Goal: Information Seeking & Learning: Learn about a topic

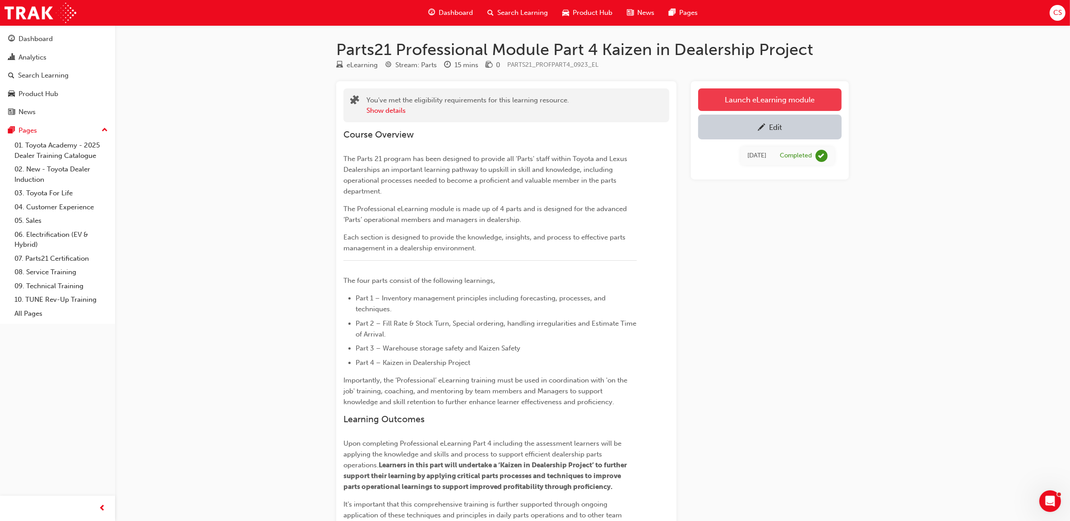
click at [767, 96] on link "Launch eLearning module" at bounding box center [770, 99] width 144 height 23
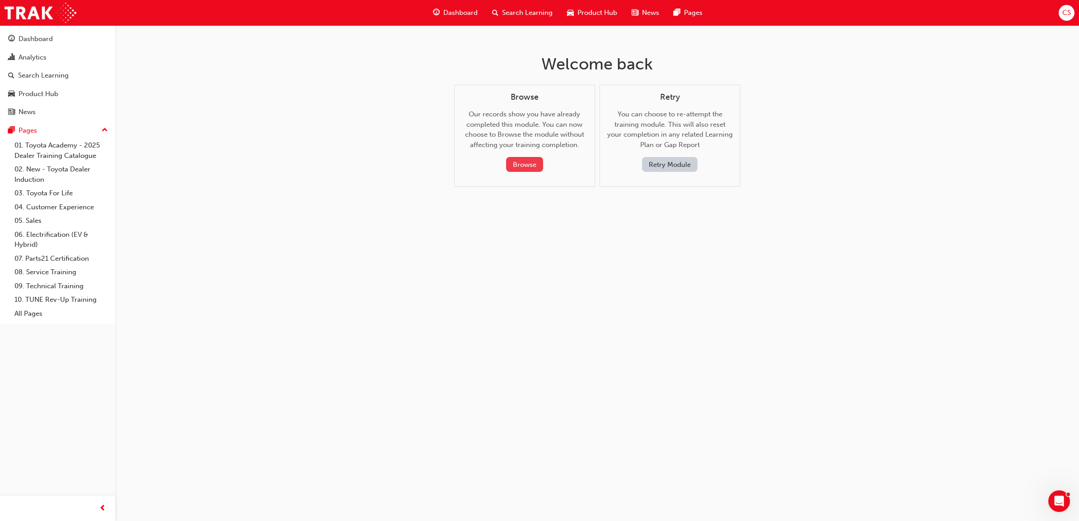
click at [529, 162] on button "Browse" at bounding box center [524, 164] width 37 height 15
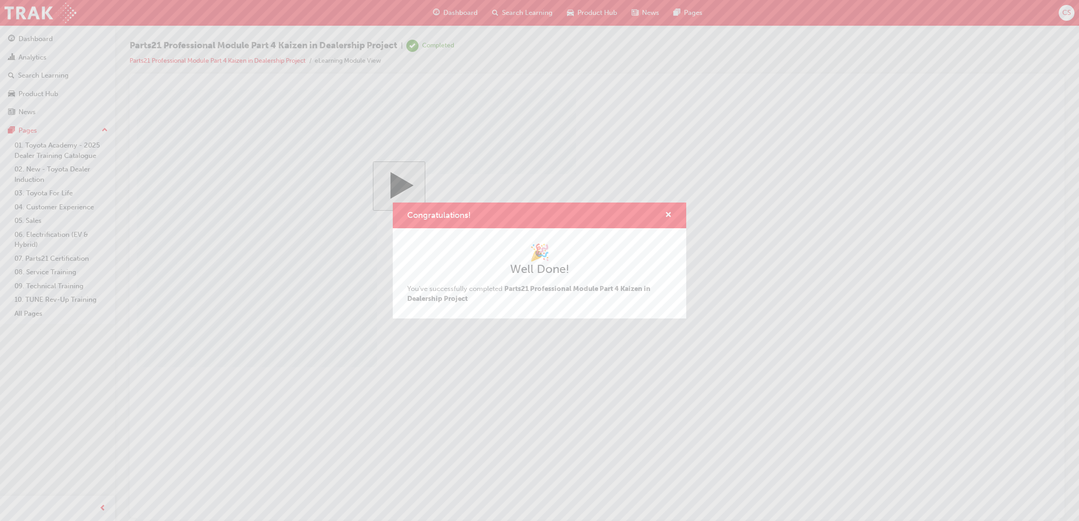
click at [672, 211] on div "Congratulations!" at bounding box center [539, 216] width 293 height 26
click at [671, 215] on span "cross-icon" at bounding box center [668, 216] width 7 height 8
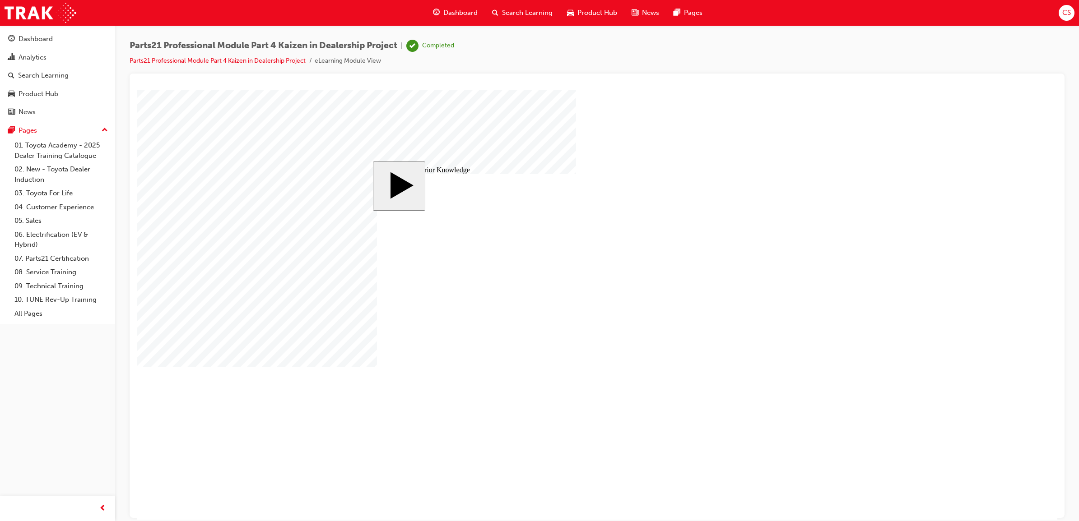
drag, startPoint x: 421, startPoint y: 349, endPoint x: 415, endPoint y: 375, distance: 26.7
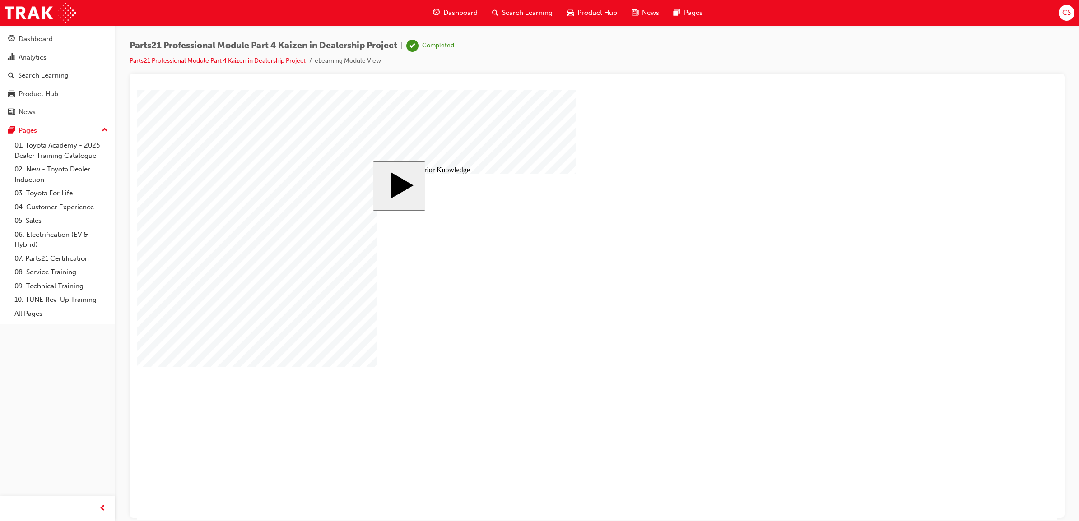
click at [868, 305] on body "slide: Activate Prior Knowledge Prepare for the Parts 21 Expert Course Eligible…" at bounding box center [597, 304] width 921 height 430
